Goal: Information Seeking & Learning: Check status

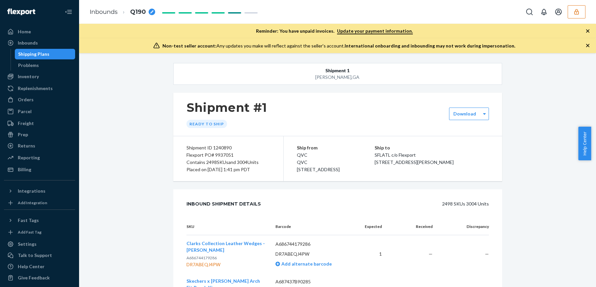
click at [579, 12] on icon "button" at bounding box center [576, 12] width 4 height 6
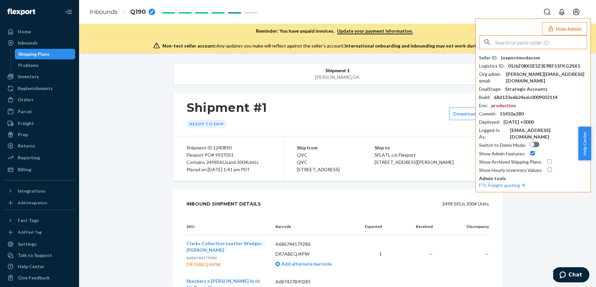
click at [510, 46] on input "text" at bounding box center [541, 42] width 92 height 13
click at [510, 45] on input "text" at bounding box center [541, 42] width 92 height 13
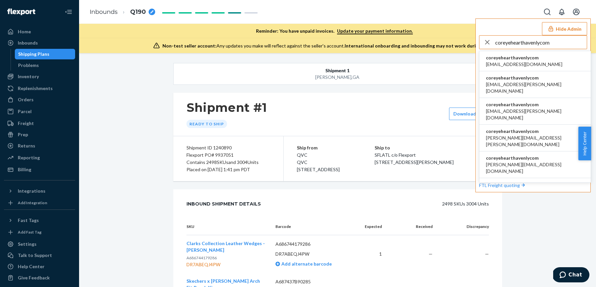
type input "coreyehearthavenlycom"
click at [521, 64] on span "[EMAIL_ADDRESS][DOMAIN_NAME]" at bounding box center [524, 64] width 76 height 7
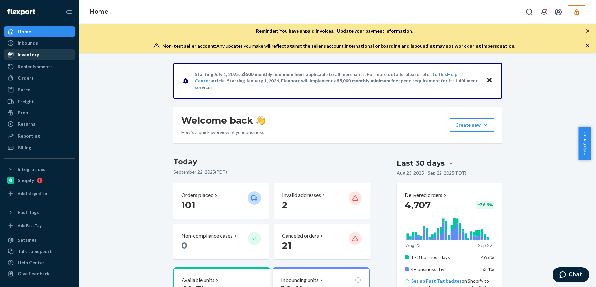
click at [42, 59] on div "Inventory" at bounding box center [40, 54] width 70 height 9
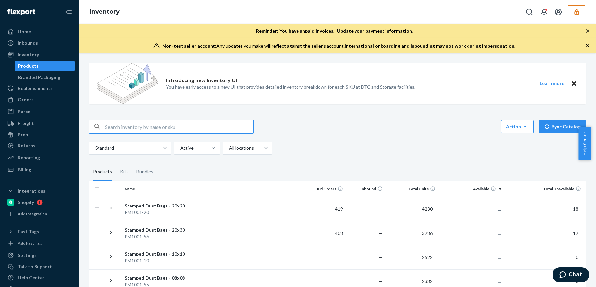
click at [148, 130] on input "text" at bounding box center [179, 126] width 148 height 13
type input "DUBBQCXPAQL"
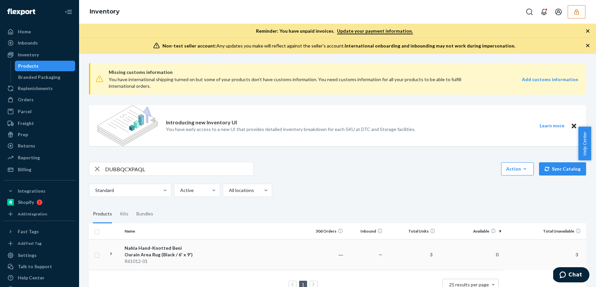
click at [209, 252] on td at bounding box center [251, 254] width 110 height 31
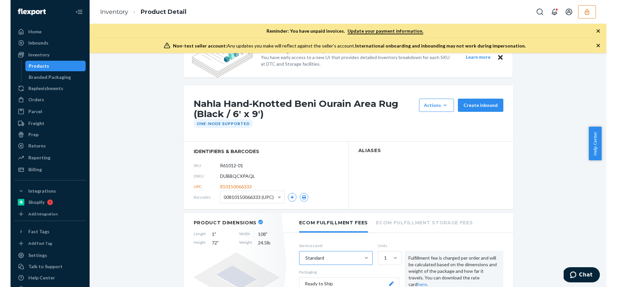
scroll to position [27, 0]
